Goal: Task Accomplishment & Management: Manage account settings

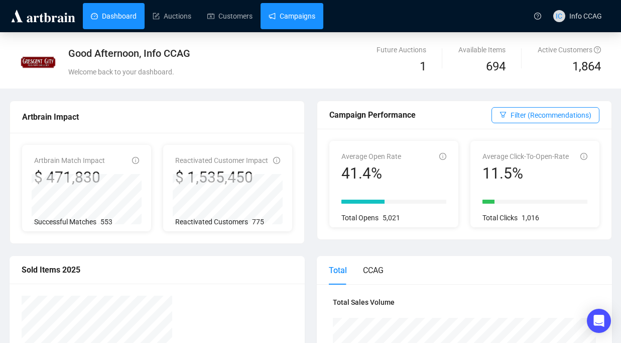
click at [290, 20] on link "Campaigns" at bounding box center [292, 16] width 47 height 26
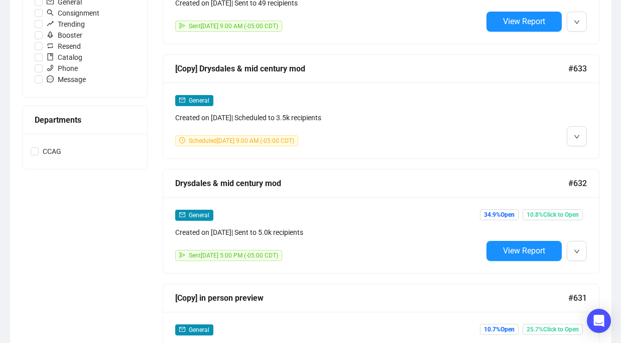
scroll to position [383, 0]
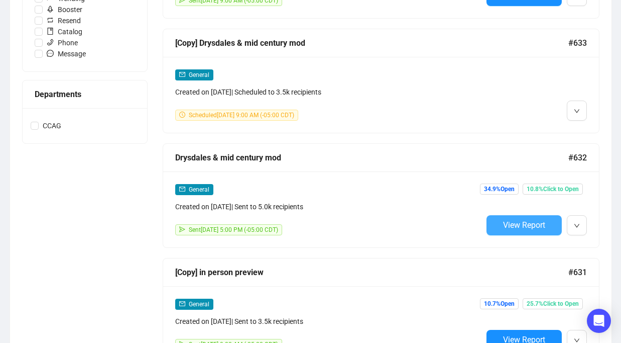
click at [504, 220] on span "View Report" at bounding box center [524, 225] width 42 height 10
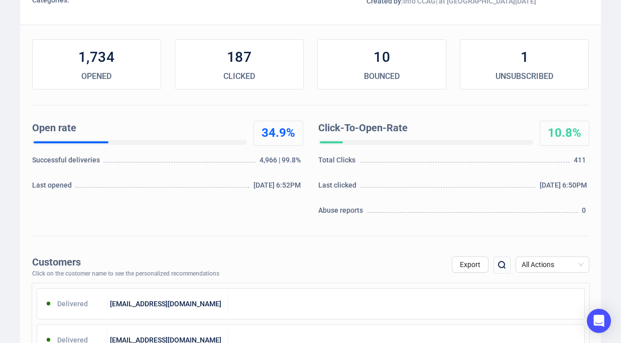
scroll to position [207, 0]
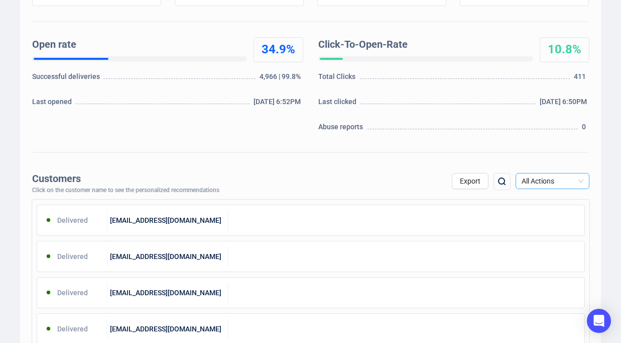
click at [542, 182] on span "All Actions" at bounding box center [553, 180] width 62 height 15
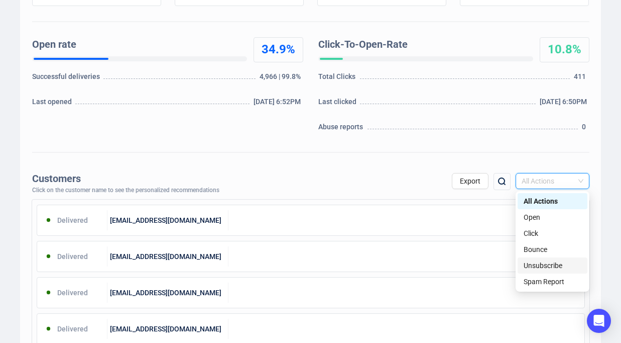
click at [540, 263] on div "Unsubscribe" at bounding box center [553, 265] width 58 height 11
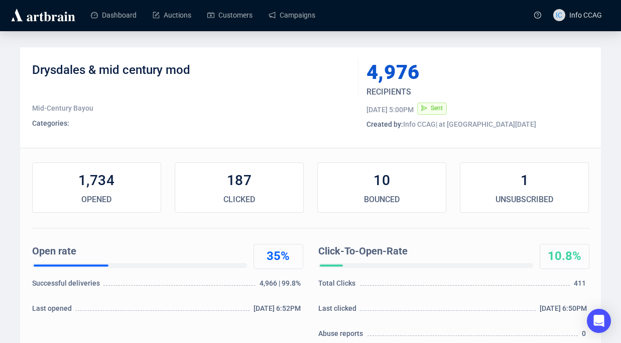
scroll to position [0, 0]
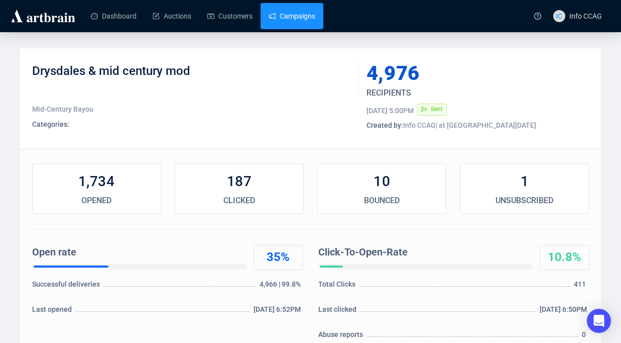
click at [293, 20] on link "Campaigns" at bounding box center [292, 16] width 47 height 26
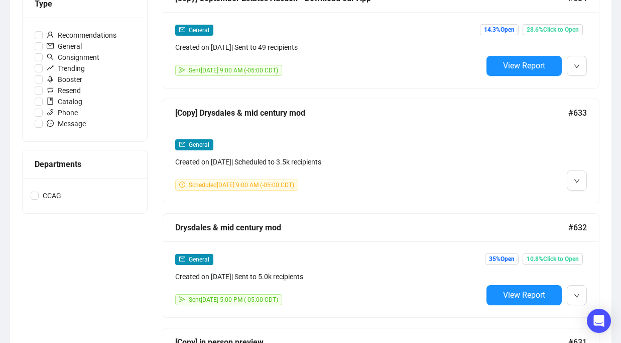
scroll to position [371, 0]
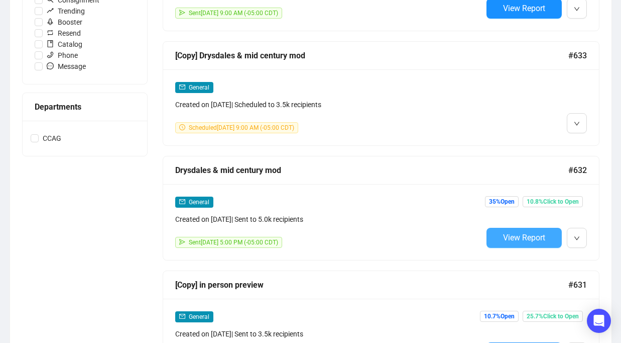
click at [504, 237] on span "View Report" at bounding box center [524, 238] width 42 height 10
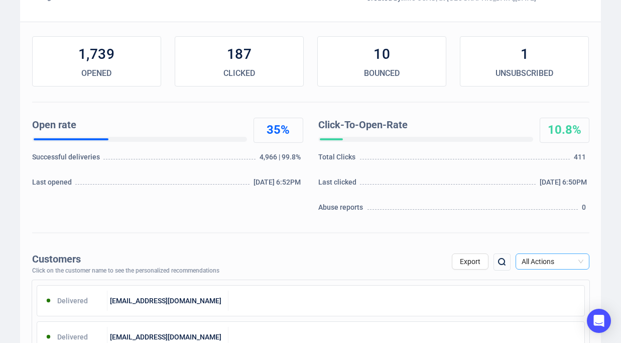
scroll to position [128, 0]
click at [542, 260] on span "All Actions" at bounding box center [553, 260] width 62 height 15
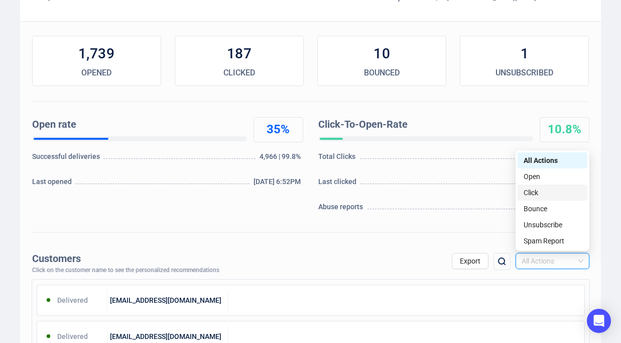
click at [542, 196] on div "Click" at bounding box center [553, 192] width 58 height 11
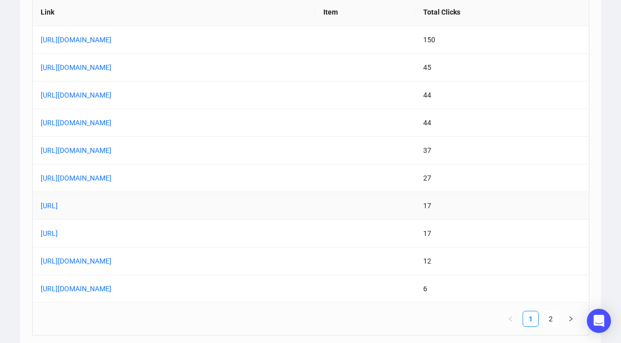
scroll to position [868, 0]
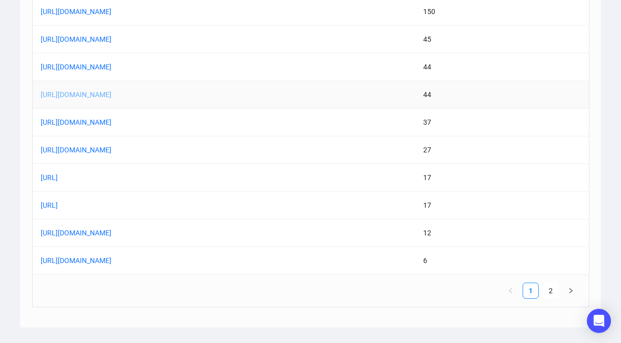
click at [263, 94] on link "[URL][DOMAIN_NAME]" at bounding box center [166, 94] width 251 height 11
click at [262, 118] on link "[URL][DOMAIN_NAME]" at bounding box center [166, 122] width 251 height 11
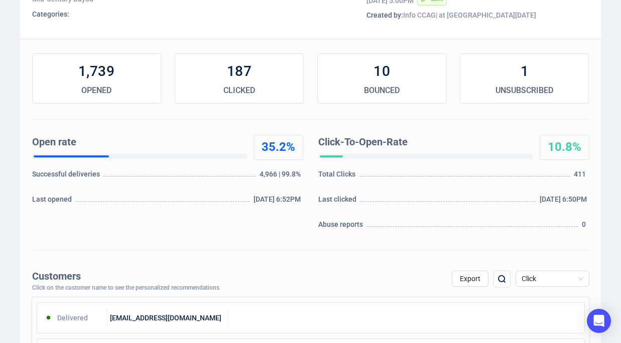
scroll to position [194, 0]
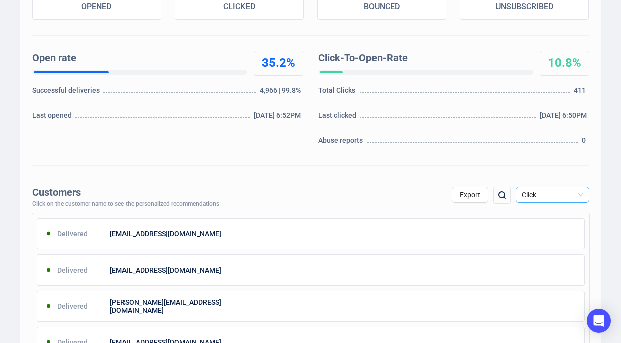
click at [543, 196] on span "Click" at bounding box center [553, 194] width 62 height 15
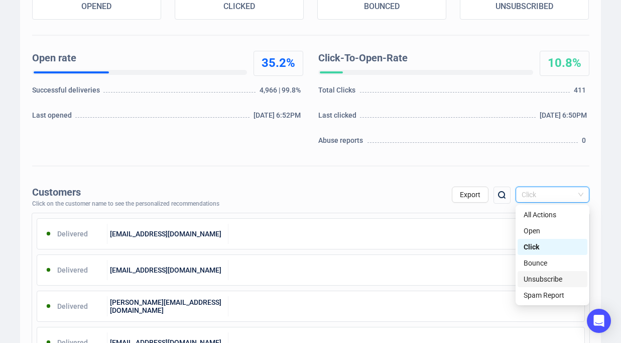
click at [538, 280] on div "Unsubscribe" at bounding box center [553, 278] width 58 height 11
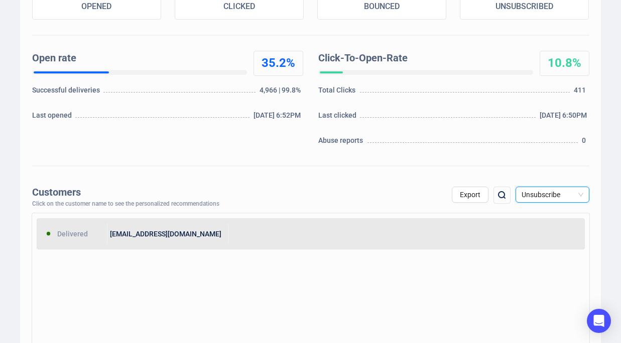
click at [314, 227] on div at bounding box center [407, 234] width 356 height 20
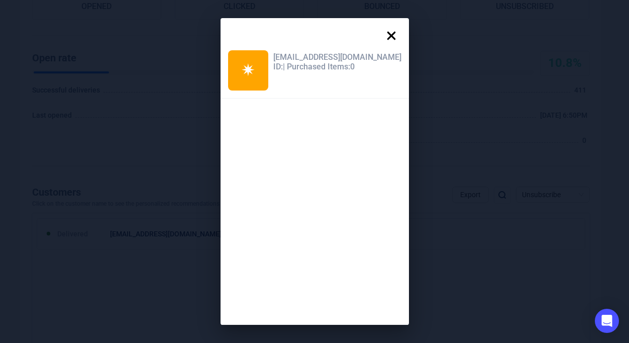
click at [387, 34] on icon at bounding box center [391, 35] width 9 height 9
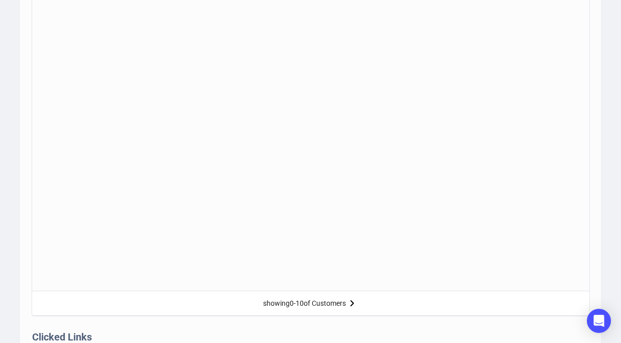
scroll to position [0, 0]
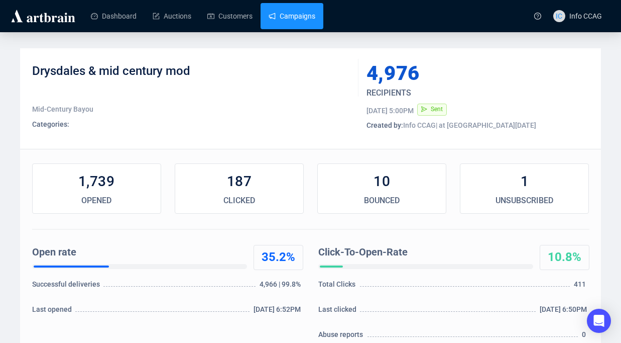
click at [285, 20] on link "Campaigns" at bounding box center [292, 16] width 47 height 26
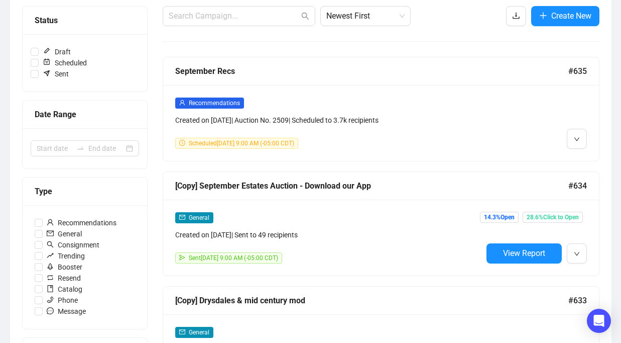
scroll to position [159, 0]
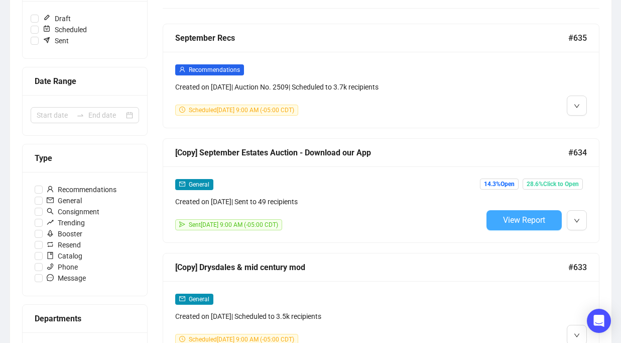
click at [503, 217] on span "View Report" at bounding box center [524, 220] width 42 height 10
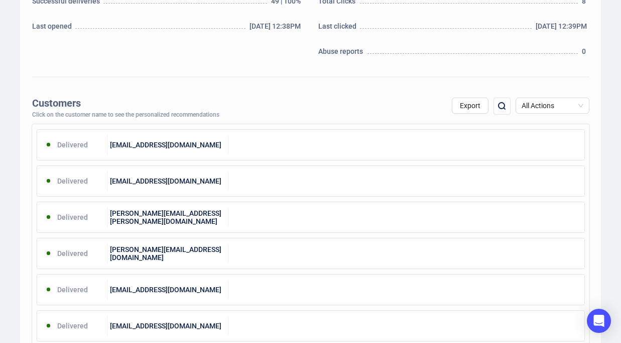
scroll to position [283, 0]
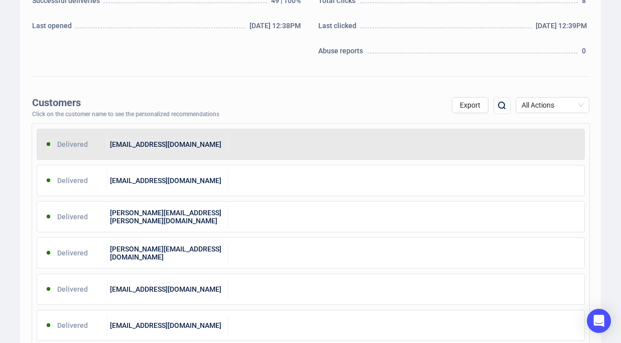
click at [424, 152] on div at bounding box center [407, 144] width 356 height 20
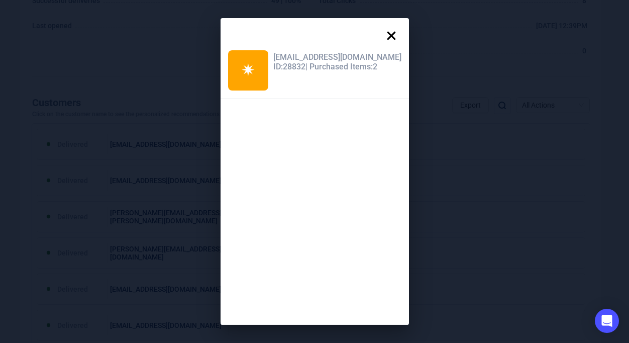
click at [387, 32] on icon at bounding box center [391, 36] width 20 height 20
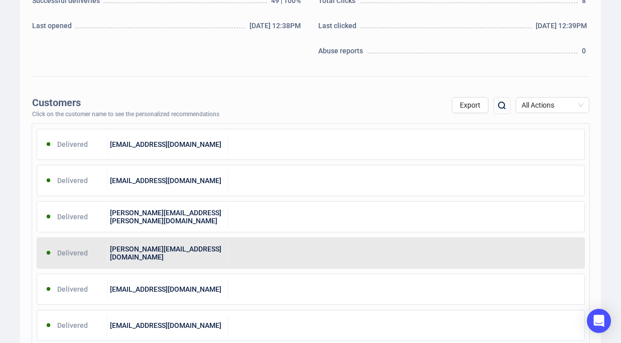
click at [280, 245] on div at bounding box center [407, 253] width 356 height 20
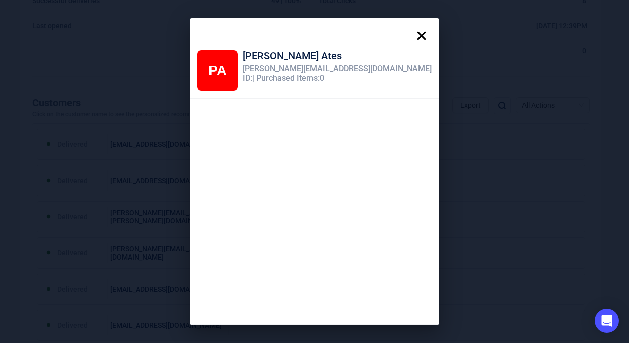
click at [411, 35] on icon at bounding box center [421, 36] width 20 height 20
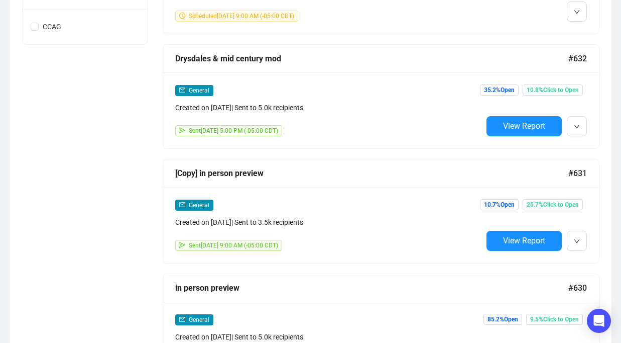
scroll to position [484, 0]
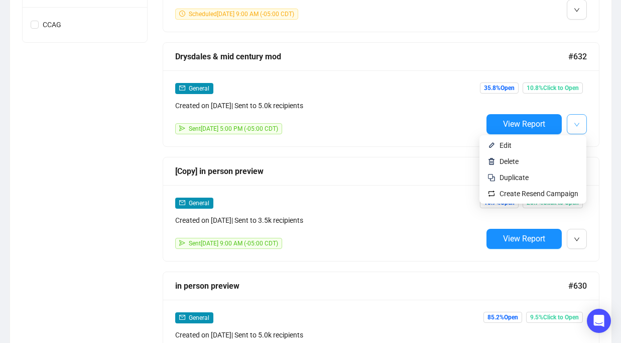
click at [584, 127] on button "button" at bounding box center [577, 124] width 20 height 20
click at [559, 143] on span "Edit" at bounding box center [539, 145] width 79 height 11
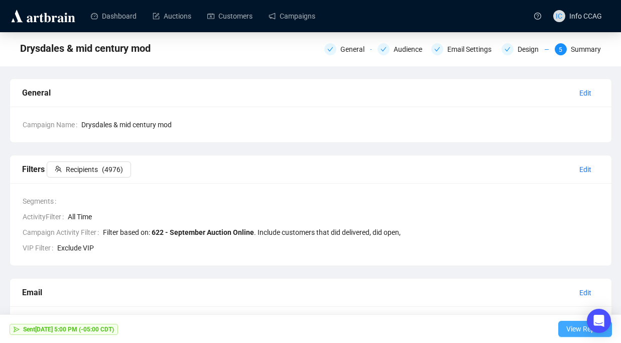
click at [567, 328] on span "View Report" at bounding box center [586, 328] width 38 height 28
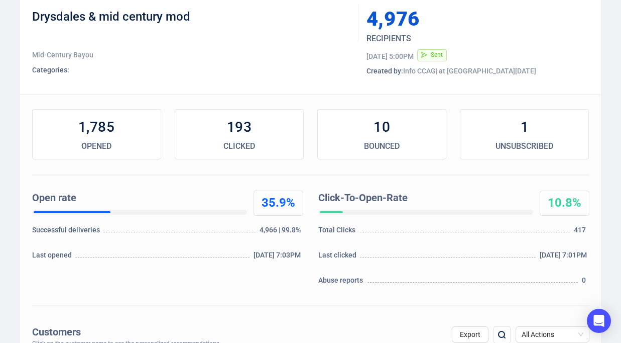
scroll to position [54, 0]
